Goal: Communication & Community: Answer question/provide support

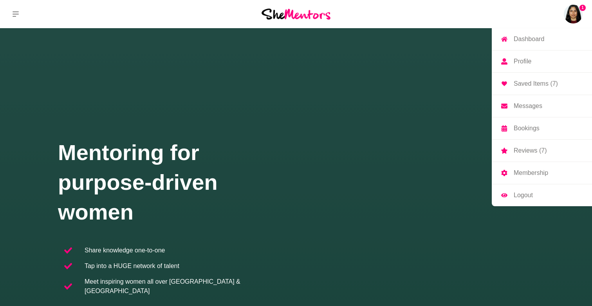
click at [575, 15] on img at bounding box center [573, 14] width 19 height 19
click at [539, 81] on p "Saved Items (7)" at bounding box center [535, 84] width 44 height 6
click at [576, 19] on img at bounding box center [573, 14] width 19 height 19
click at [538, 106] on p "Messages" at bounding box center [527, 106] width 29 height 6
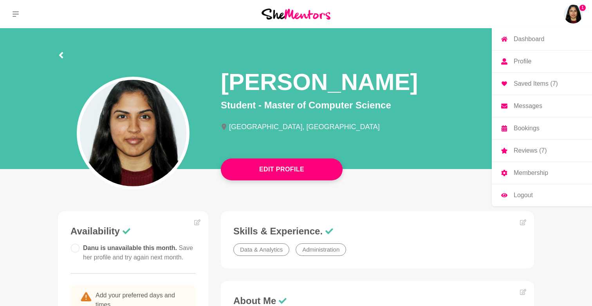
click at [572, 9] on img at bounding box center [573, 14] width 19 height 19
click at [526, 108] on p "Messages" at bounding box center [527, 106] width 29 height 6
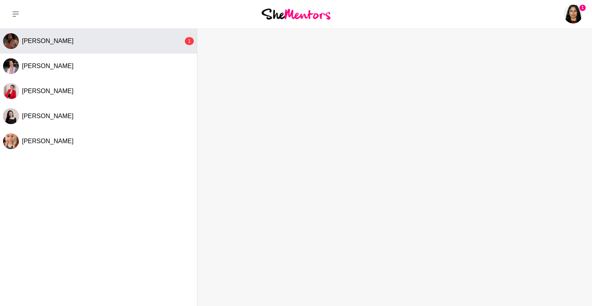
click at [140, 36] on button "[PERSON_NAME] 1" at bounding box center [98, 41] width 197 height 25
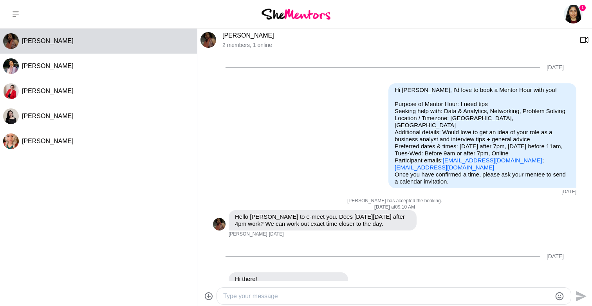
scroll to position [413, 0]
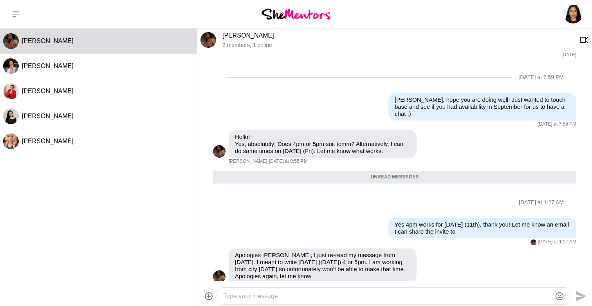
click at [317, 293] on textarea "Type your message" at bounding box center [387, 296] width 328 height 9
click at [315, 295] on textarea "So I'm unfortunately working [DATE] from 3-7pm." at bounding box center [387, 296] width 328 height 9
click at [446, 292] on textarea "So I'm unfortunately working [DATE] and [DATE] from 3-7pm." at bounding box center [387, 296] width 328 height 9
click at [229, 294] on textarea "So I'm unfortunately working [DATE] and [DATE] from 3-7pm. Do you have any other" at bounding box center [387, 296] width 328 height 9
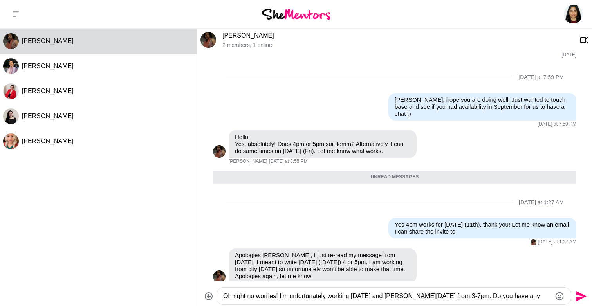
click at [542, 293] on textarea "Oh right no worries! I'm unfortunately working [DATE] and [PERSON_NAME][DATE] f…" at bounding box center [387, 296] width 328 height 9
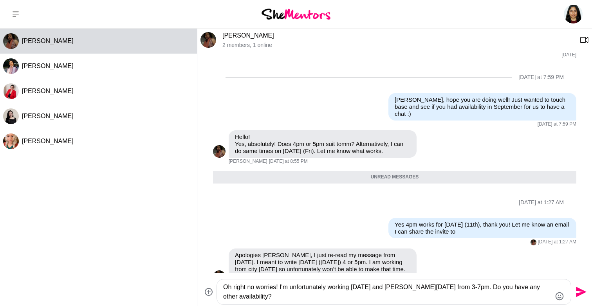
type textarea "Oh right no worries! I'm unfortunately working [DATE] and [PERSON_NAME][DATE] f…"
click at [577, 291] on icon "Send" at bounding box center [581, 292] width 11 height 11
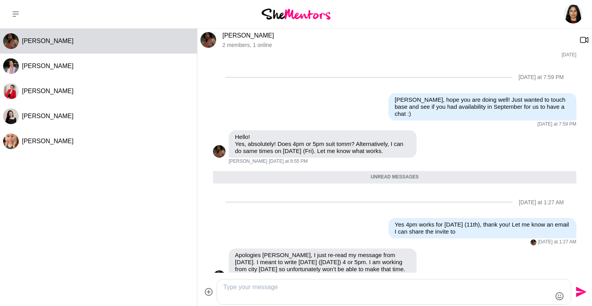
scroll to position [443, 0]
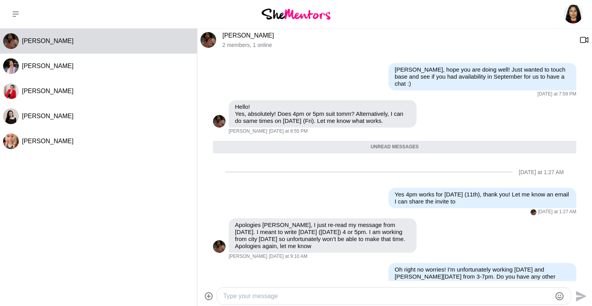
click at [205, 38] on img at bounding box center [208, 40] width 16 height 16
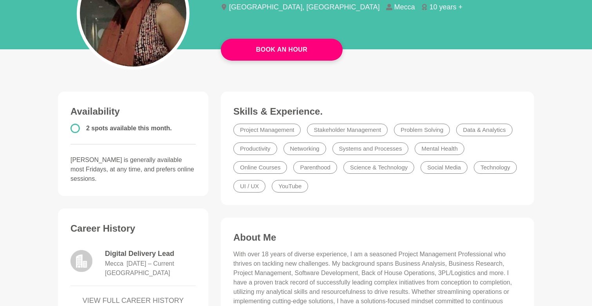
scroll to position [138, 0]
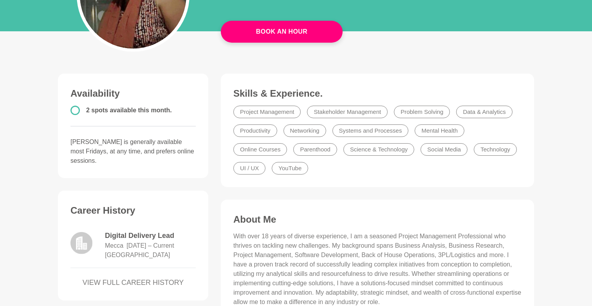
click at [126, 277] on link "VIEW FULL CAREER HISTORY" at bounding box center [132, 282] width 125 height 11
